Goal: Information Seeking & Learning: Learn about a topic

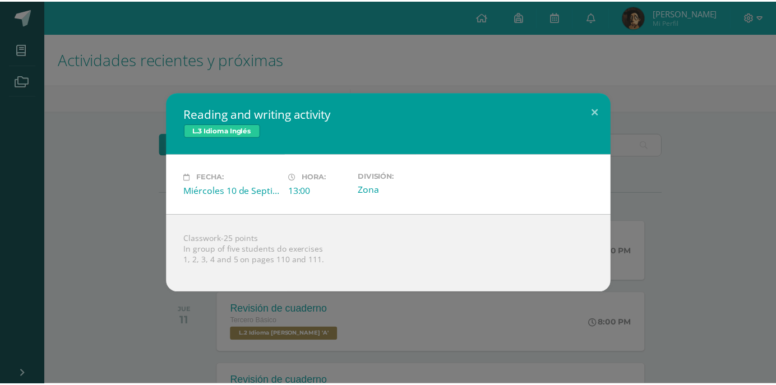
scroll to position [90, 0]
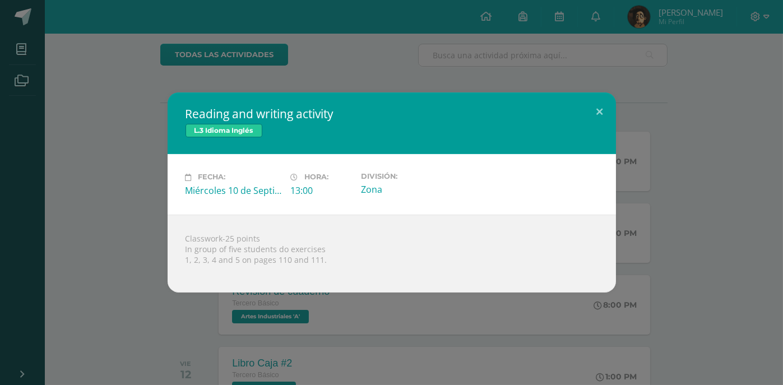
click at [71, 110] on div "Reading and writing activity L.3 Idioma Inglés Fecha: Miércoles 10 de Septiembr…" at bounding box center [391, 193] width 774 height 200
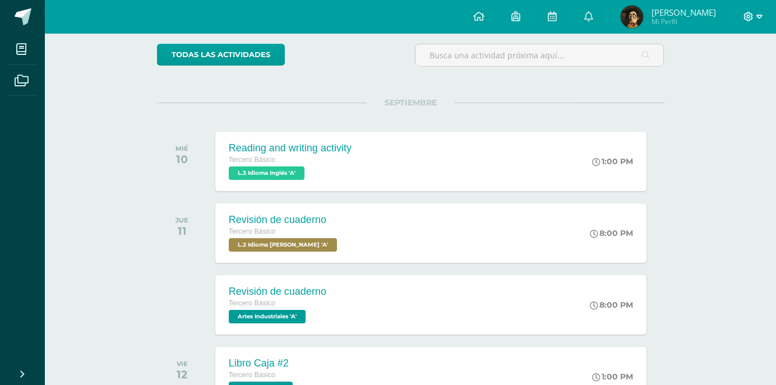
click at [755, 12] on span at bounding box center [752, 17] width 19 height 12
click at [700, 72] on span "Cerrar sesión" at bounding box center [724, 76] width 50 height 11
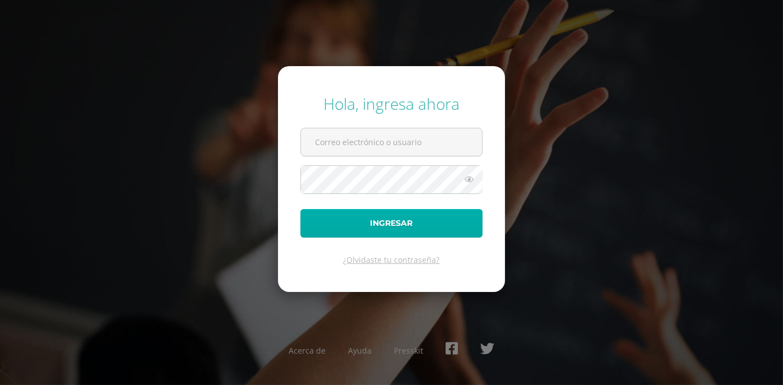
type input "[EMAIL_ADDRESS][DOMAIN_NAME]"
click at [442, 226] on button "Ingresar" at bounding box center [391, 223] width 182 height 29
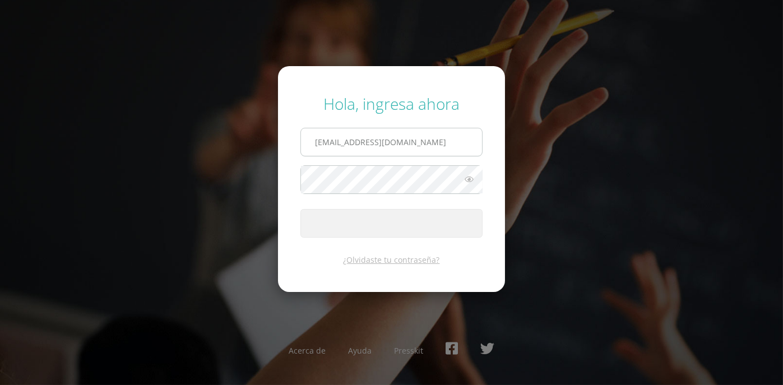
click at [431, 145] on input "[EMAIL_ADDRESS][DOMAIN_NAME]" at bounding box center [391, 141] width 181 height 27
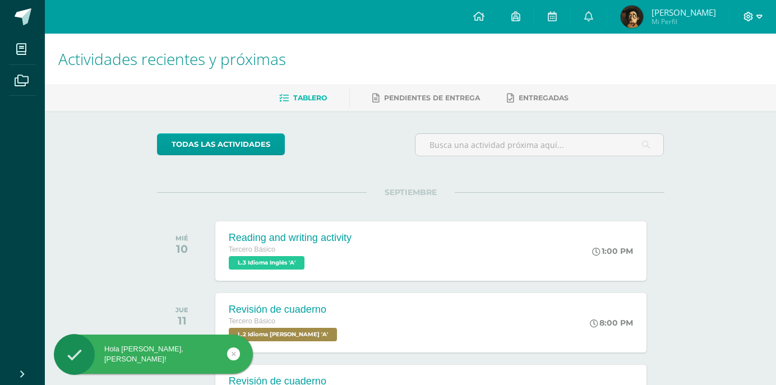
click at [747, 19] on icon at bounding box center [749, 17] width 10 height 10
click at [692, 80] on icon at bounding box center [689, 76] width 8 height 8
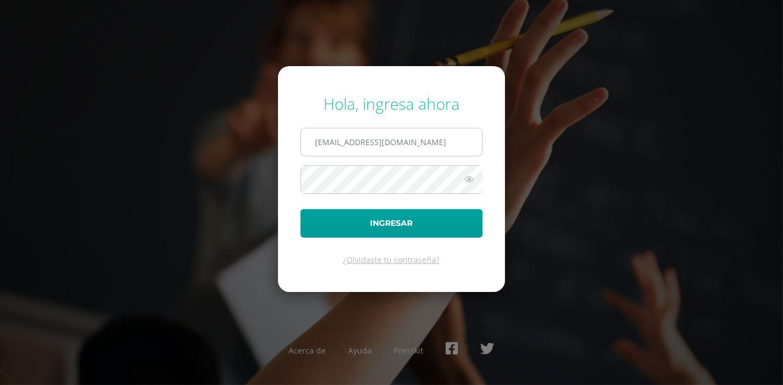
click at [438, 154] on input "104@laestrella.edu.gt" at bounding box center [391, 141] width 181 height 27
type input "853@laestrella.edu.gt"
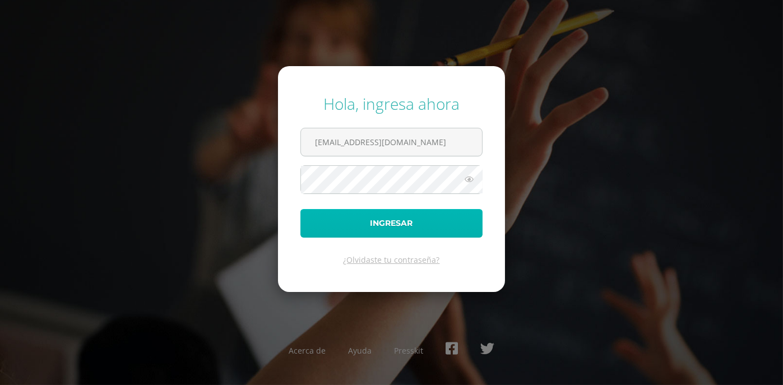
click at [413, 221] on button "Ingresar" at bounding box center [391, 223] width 182 height 29
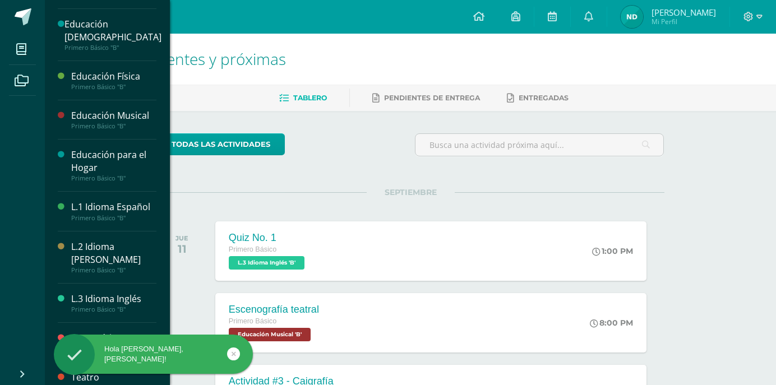
scroll to position [266, 0]
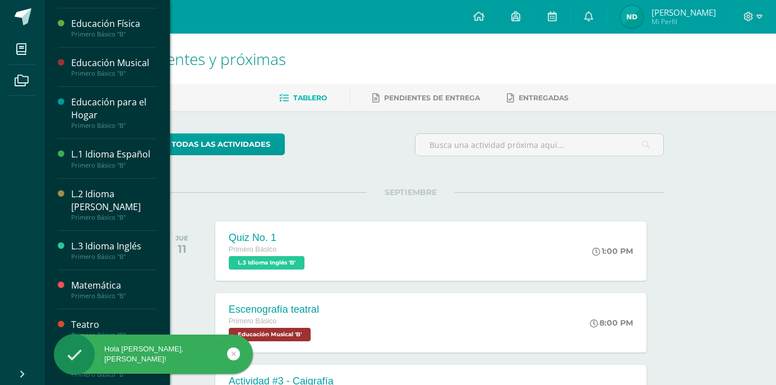
click at [94, 206] on div "L.2 Idioma [PERSON_NAME]" at bounding box center [113, 201] width 85 height 26
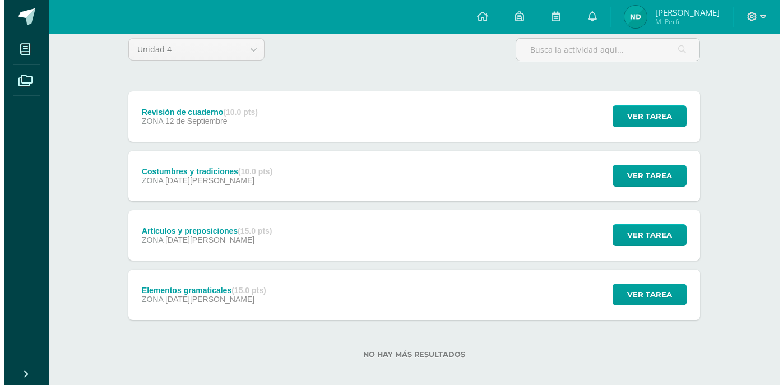
scroll to position [105, 0]
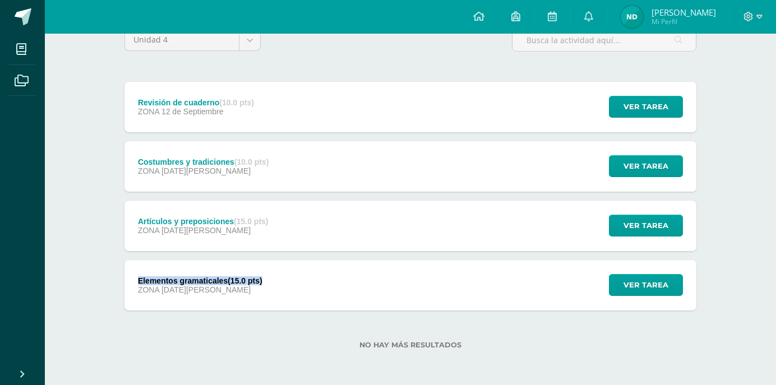
drag, startPoint x: 259, startPoint y: 269, endPoint x: 263, endPoint y: 279, distance: 10.5
click at [263, 279] on div "Elementos gramaticales (15.0 pts) ZONA [DATE][PERSON_NAME]" at bounding box center [199, 285] width 151 height 50
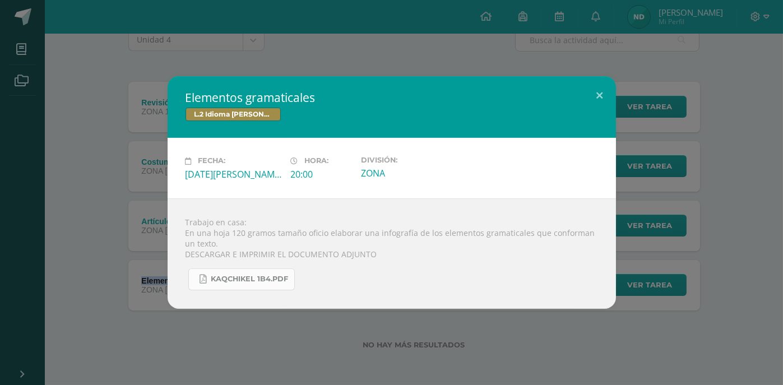
click at [249, 271] on link "KAQCHIKEL 1B4.pdf" at bounding box center [241, 280] width 107 height 22
